Goal: Information Seeking & Learning: Learn about a topic

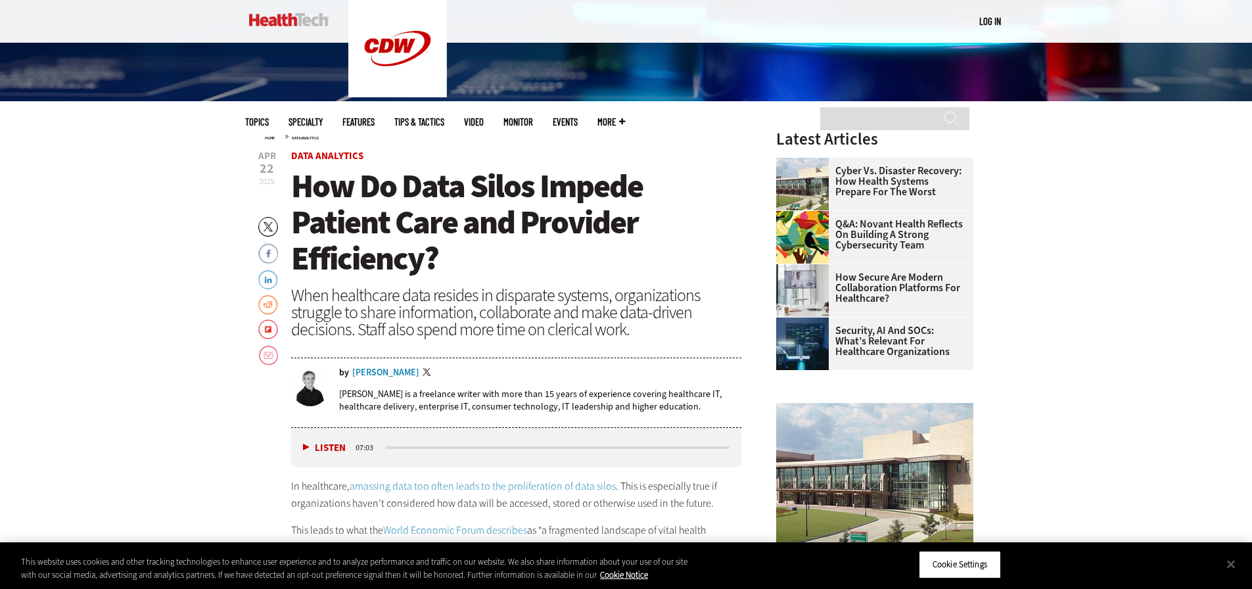
scroll to position [460, 0]
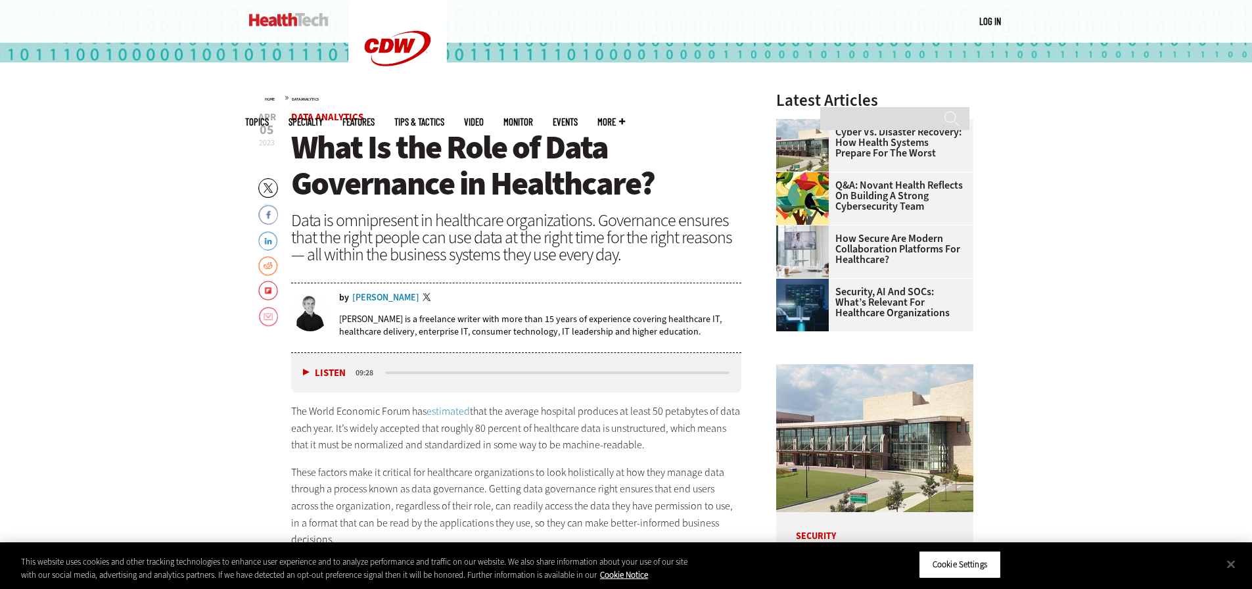
scroll to position [460, 0]
